Goal: Transaction & Acquisition: Purchase product/service

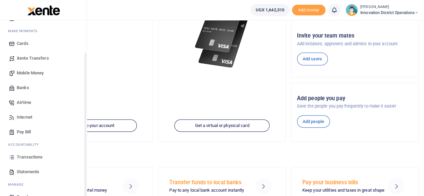
scroll to position [43, 0]
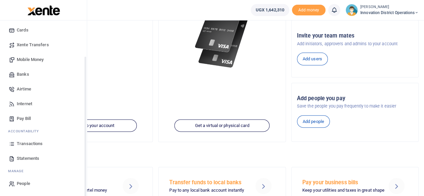
click at [27, 142] on span "Transactions" at bounding box center [30, 143] width 26 height 7
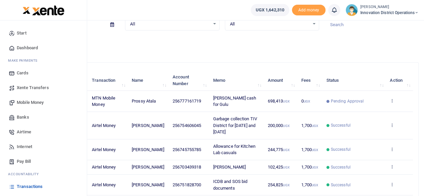
scroll to position [33, 0]
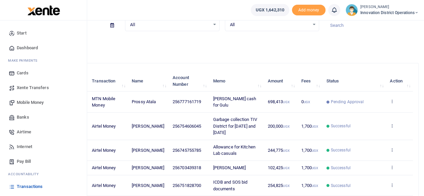
click at [25, 48] on span "Dashboard" at bounding box center [27, 48] width 21 height 7
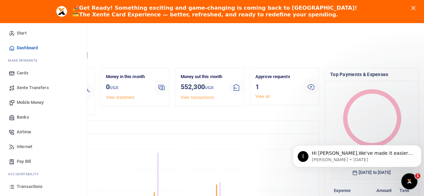
click at [26, 102] on span "Mobile Money" at bounding box center [30, 102] width 27 height 7
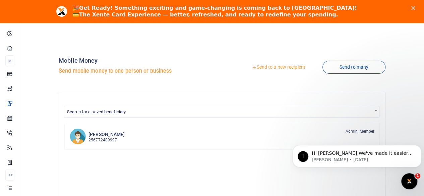
click at [253, 66] on icon at bounding box center [254, 67] width 5 height 5
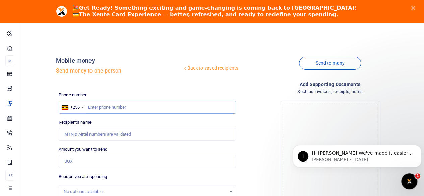
click at [126, 109] on input "text" at bounding box center [147, 107] width 177 height 13
type input "760477160"
type input "Mesach Nibiizi"
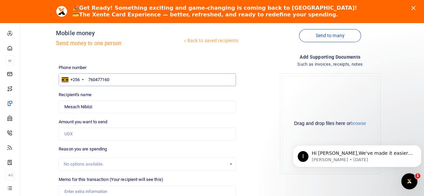
scroll to position [67, 0]
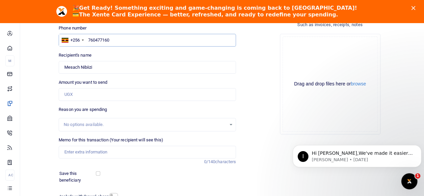
type input "760477160"
click at [90, 94] on input "Amount you want to send" at bounding box center [147, 94] width 177 height 13
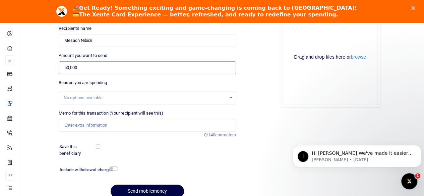
scroll to position [100, 0]
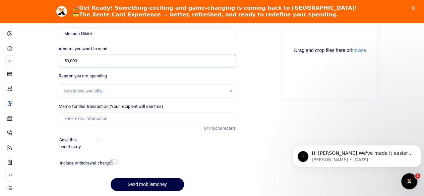
type input "50,000"
click at [143, 119] on input "Memo for this transaction (Your recipient will see this)" at bounding box center [147, 118] width 177 height 13
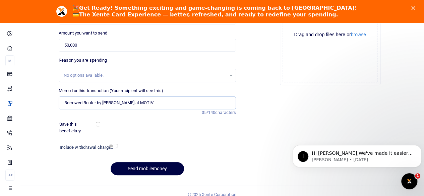
scroll to position [123, 0]
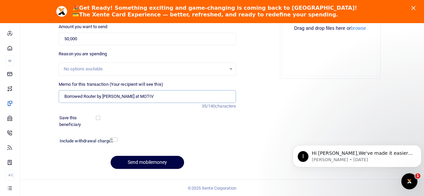
type input "Borrowed Router by [PERSON_NAME] at MOTIV"
click at [115, 141] on input "checkbox" at bounding box center [113, 139] width 9 height 4
checkbox input "true"
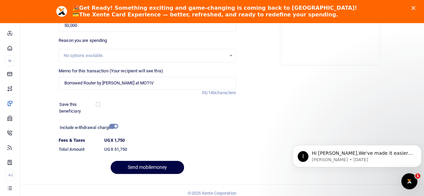
scroll to position [141, 0]
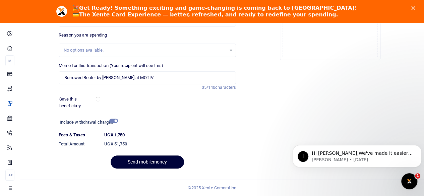
click at [151, 162] on button "Send mobilemoney" at bounding box center [147, 161] width 73 height 13
